Goal: Information Seeking & Learning: Learn about a topic

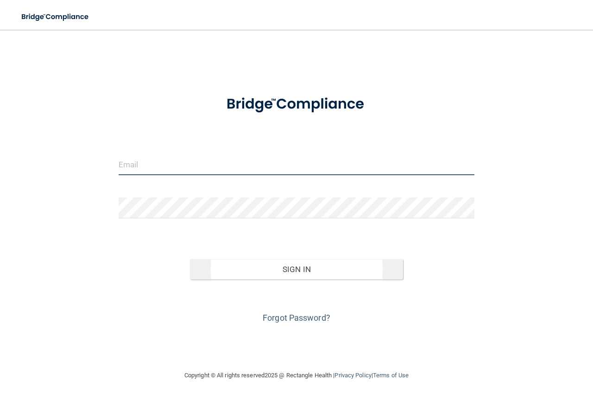
type input "[PERSON_NAME][EMAIL_ADDRESS][DOMAIN_NAME]"
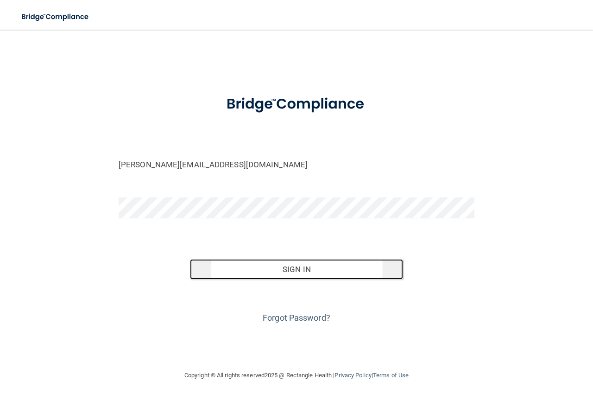
click at [284, 268] on button "Sign In" at bounding box center [297, 269] width 214 height 20
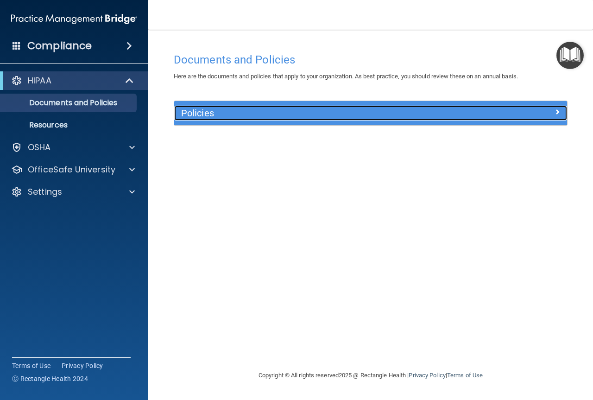
click at [540, 111] on div at bounding box center [518, 111] width 98 height 11
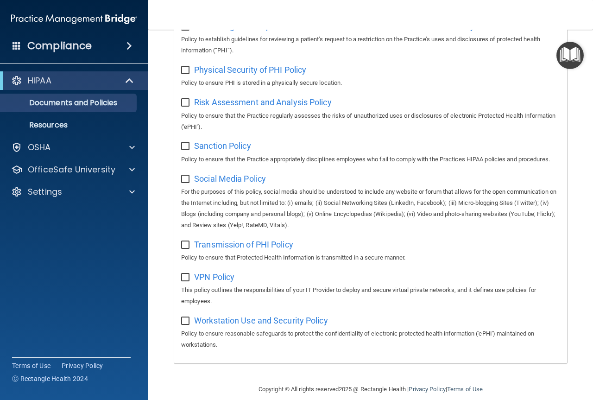
scroll to position [663, 0]
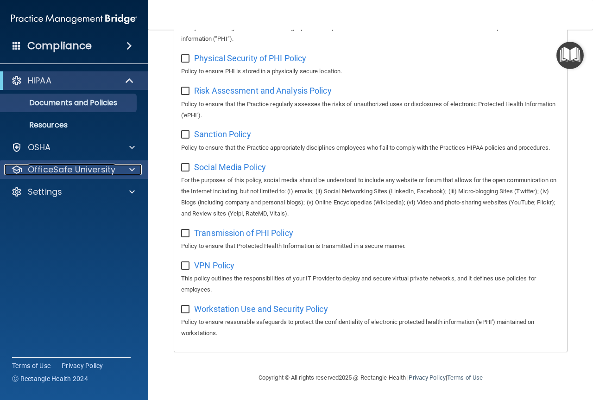
click at [63, 165] on p "OfficeSafe University" at bounding box center [72, 169] width 88 height 11
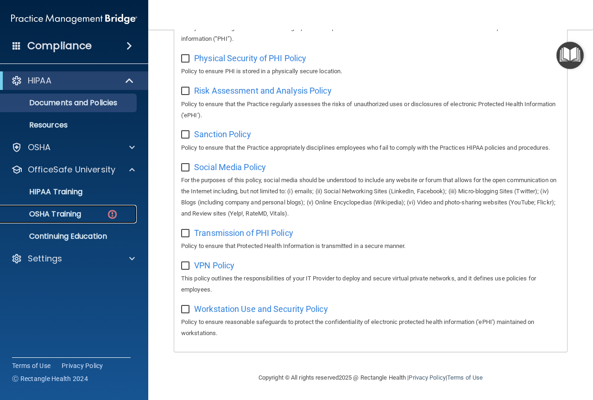
click at [63, 211] on p "OSHA Training" at bounding box center [43, 213] width 75 height 9
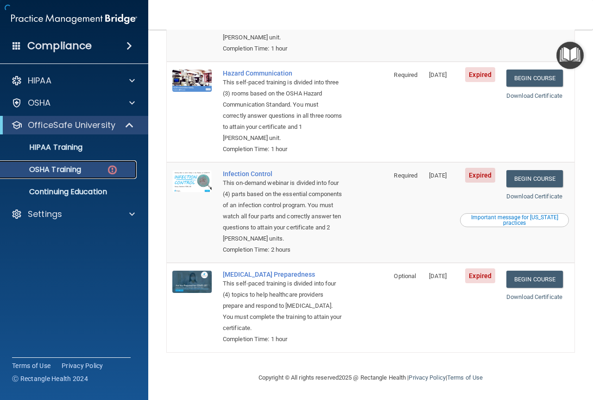
scroll to position [193, 0]
